Goal: Transaction & Acquisition: Purchase product/service

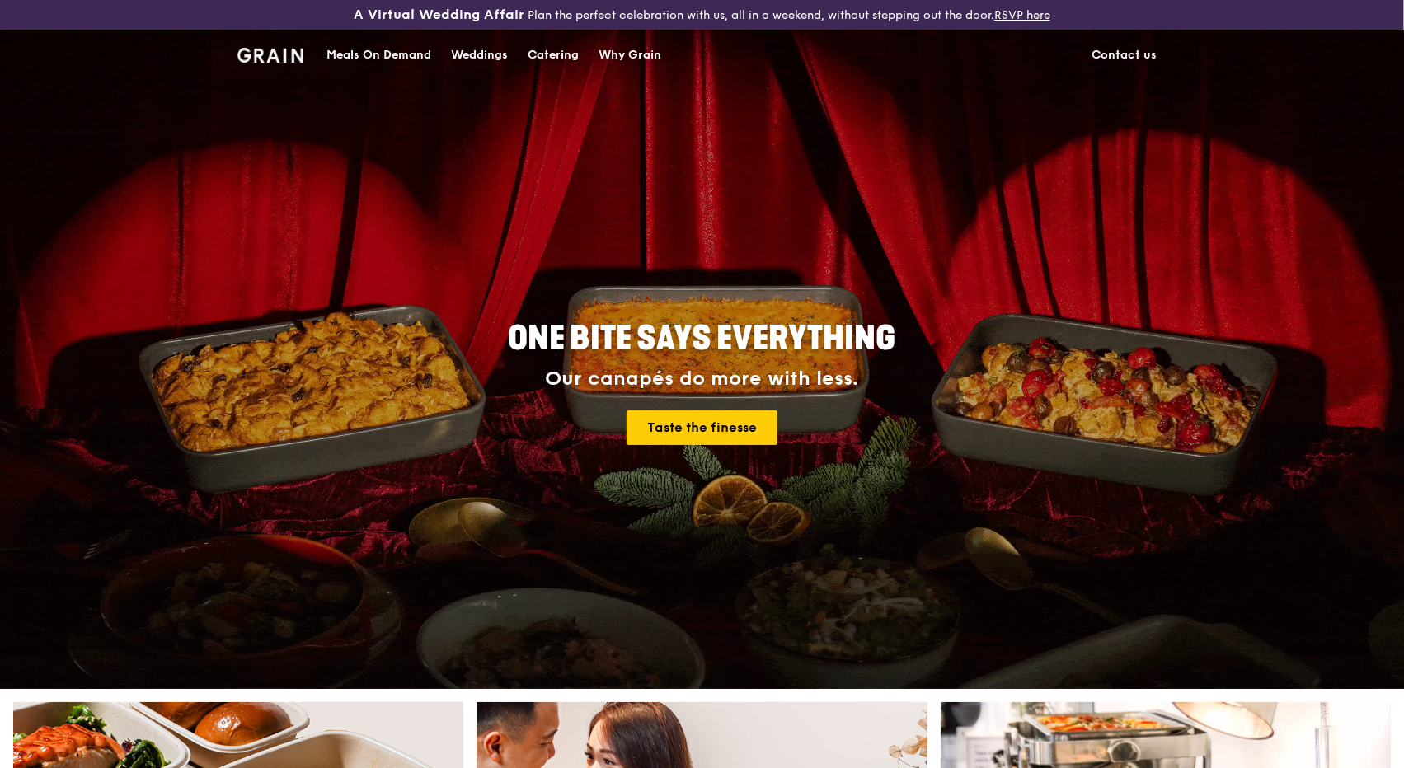
click at [392, 48] on div "Meals On Demand" at bounding box center [378, 55] width 105 height 49
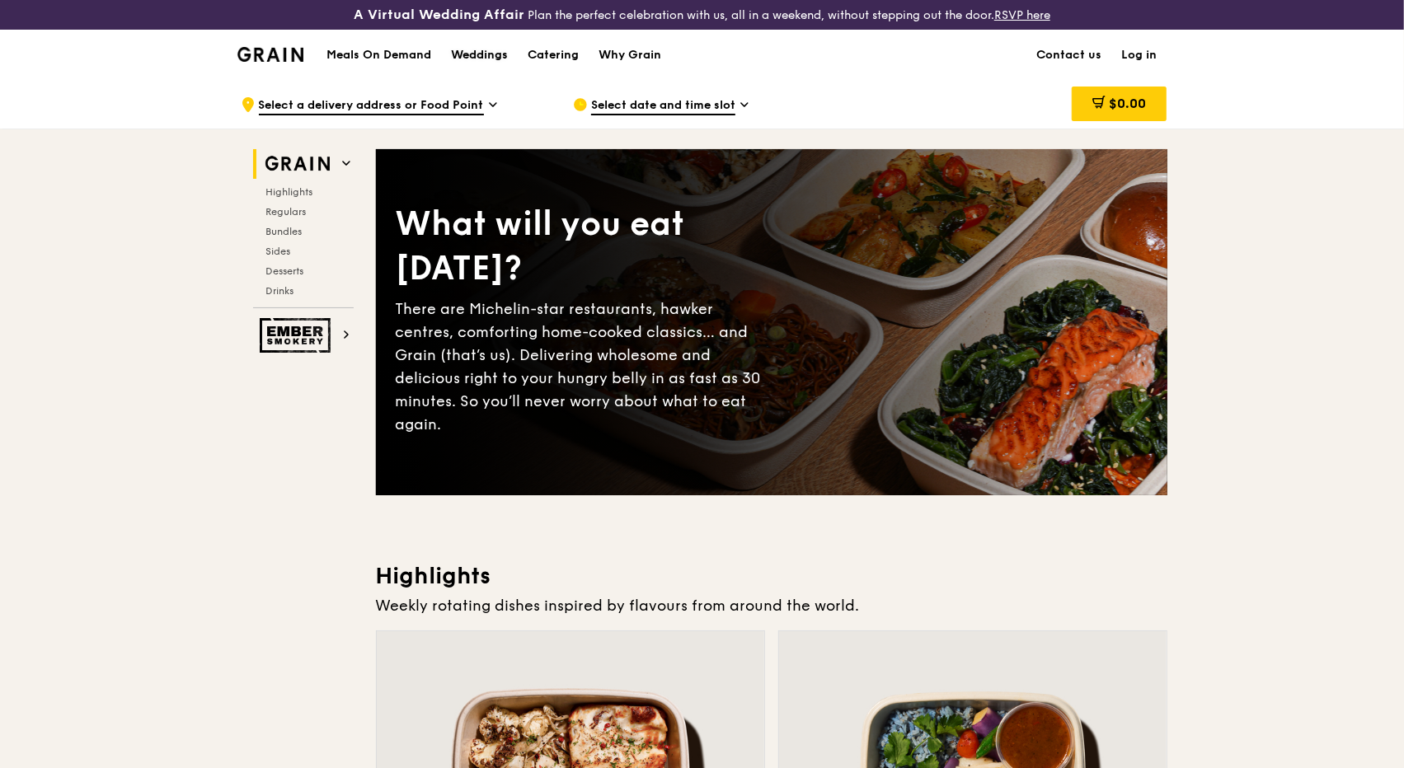
click at [470, 65] on div "Weddings" at bounding box center [479, 55] width 57 height 49
click at [625, 63] on div "Why Grain" at bounding box center [630, 55] width 63 height 49
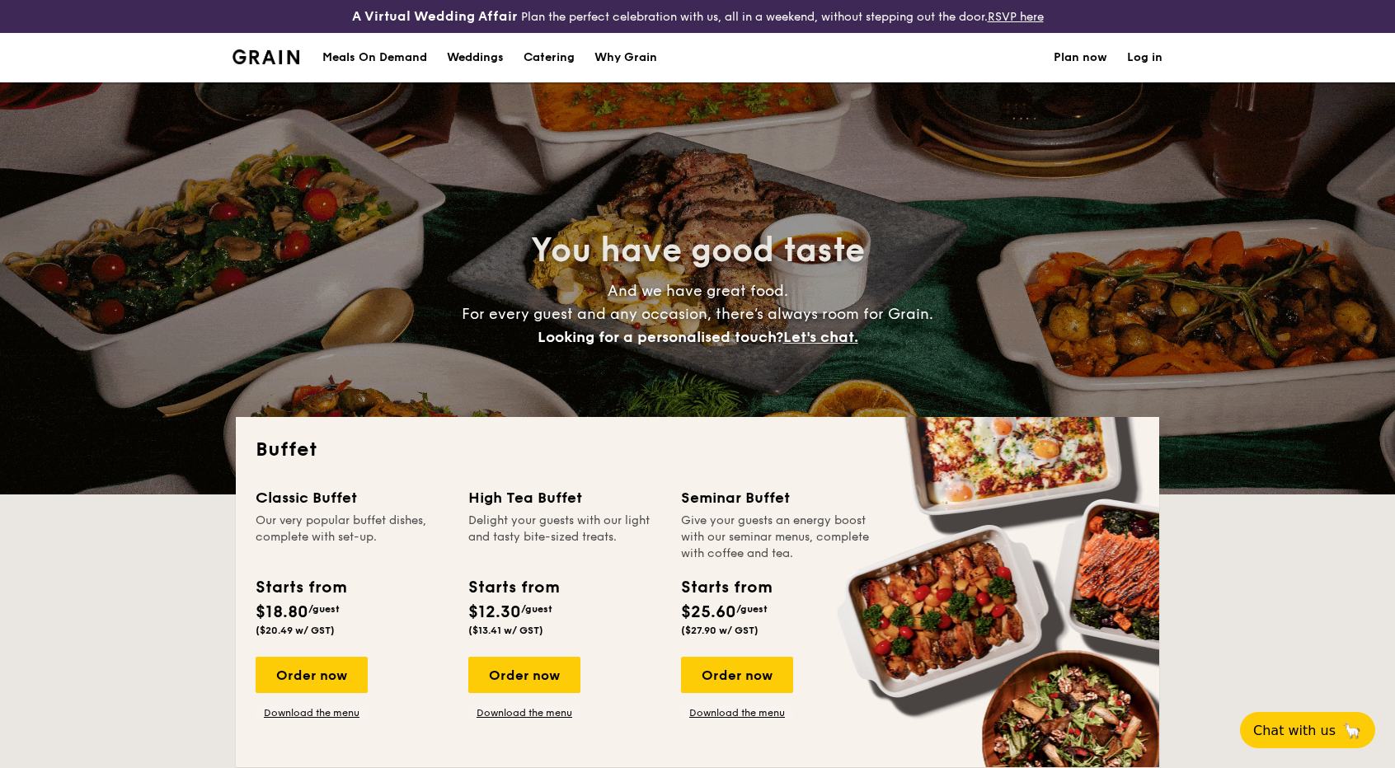
select select
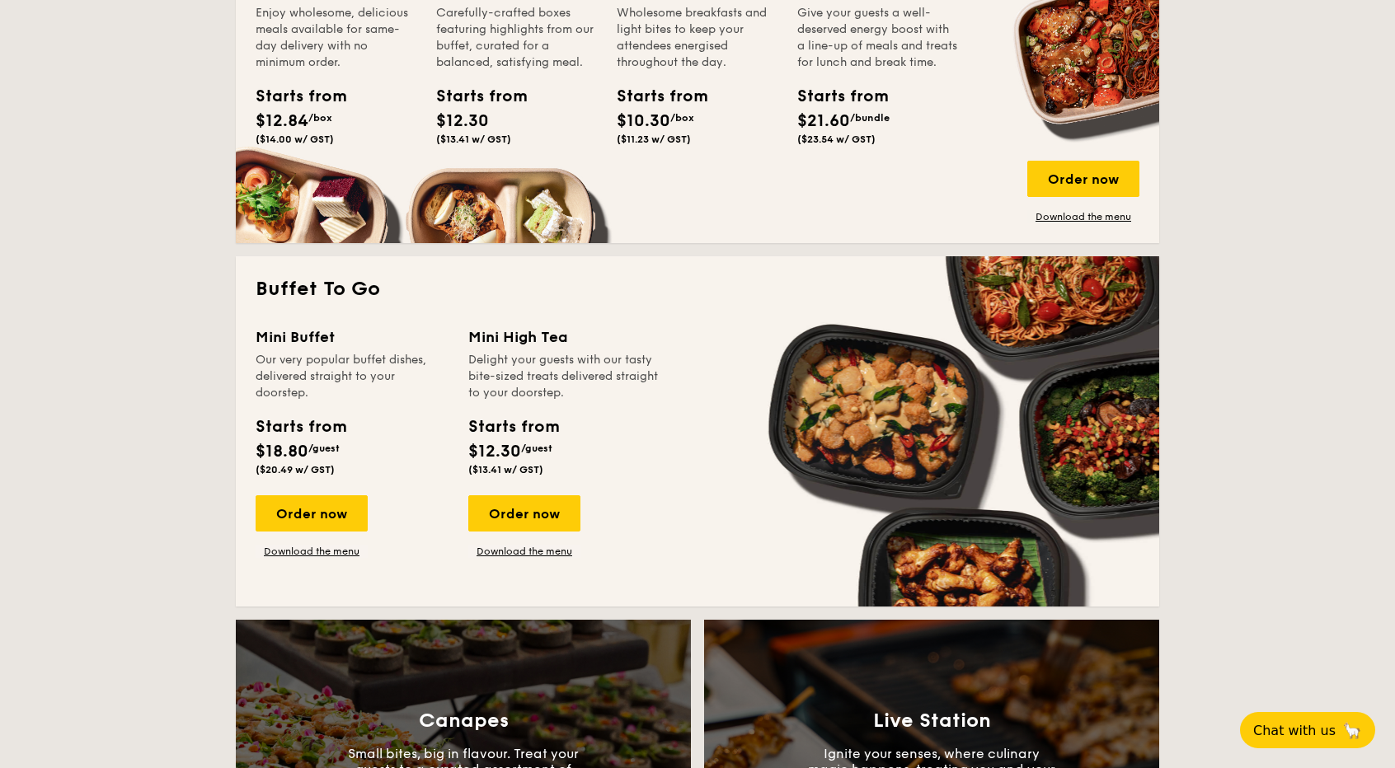
scroll to position [889, 0]
